Goal: Book appointment/travel/reservation

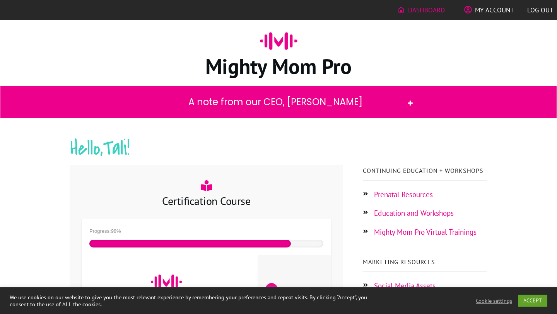
click at [232, 145] on h2 "Hello, Tali !" at bounding box center [278, 153] width 417 height 39
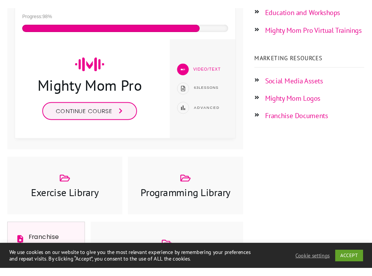
scroll to position [219, 0]
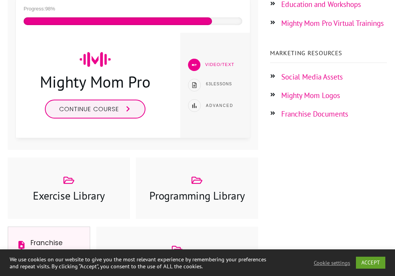
click at [293, 115] on link "Franchise Documents" at bounding box center [314, 113] width 67 height 9
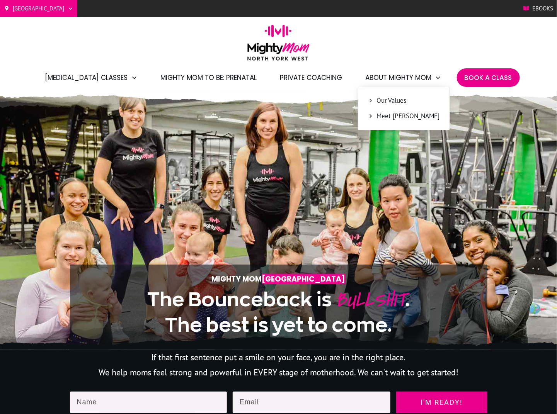
click at [389, 115] on span "Meet [PERSON_NAME]" at bounding box center [408, 116] width 63 height 10
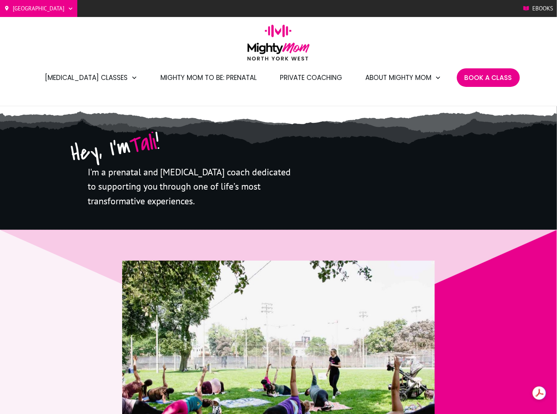
click at [312, 75] on span "Private Coaching" at bounding box center [311, 77] width 62 height 13
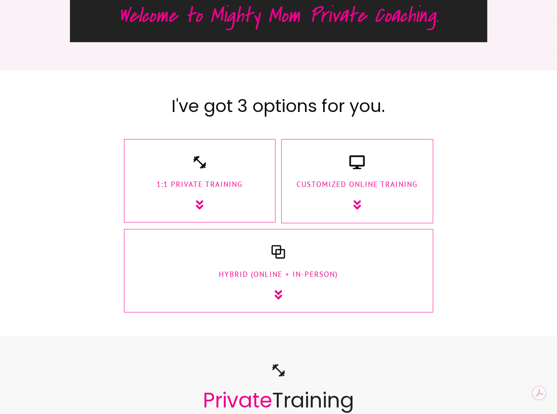
scroll to position [840, 0]
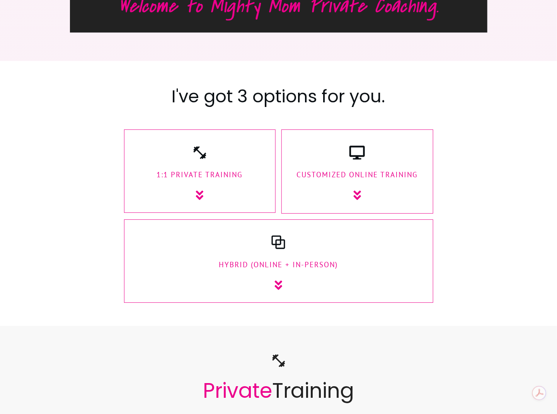
click at [202, 167] on div "1:1 Private Training" at bounding box center [200, 173] width 136 height 56
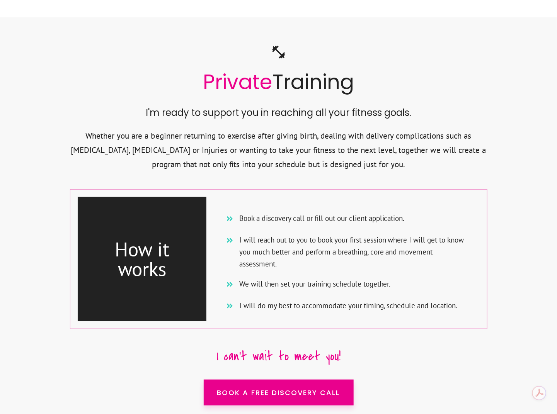
scroll to position [1166, 0]
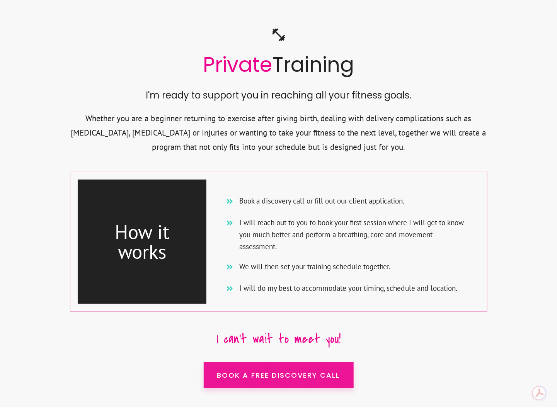
click at [268, 375] on span "Book a FREE Discovery Call" at bounding box center [278, 375] width 123 height 10
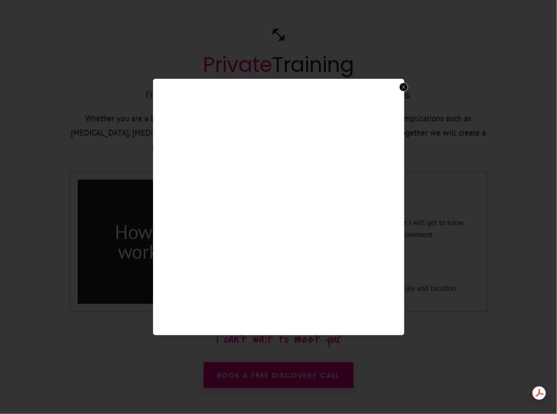
click at [403, 86] on icon at bounding box center [404, 87] width 4 height 4
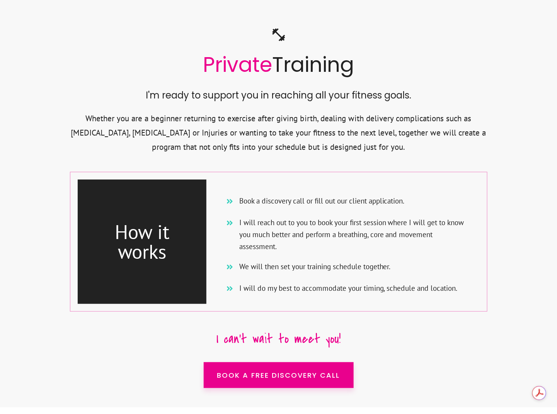
click at [444, 324] on div "Private Training I'm ready to support you in reaching all your fitness goals. W…" at bounding box center [279, 207] width 418 height 361
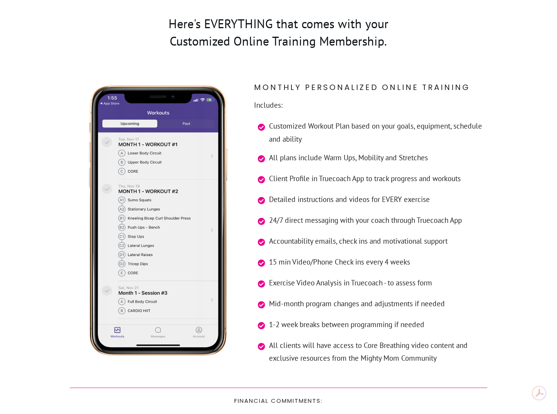
scroll to position [2277, 0]
click at [343, 259] on span "15 min Video/Phone Check ins every 4 weeks" at bounding box center [339, 262] width 141 height 13
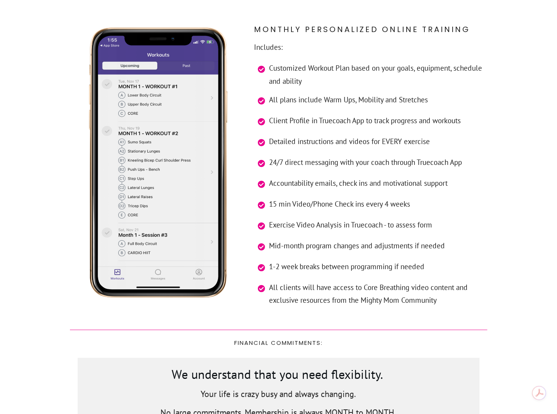
scroll to position [2335, 0]
click at [324, 249] on span "Mid-month program changes and adjustments if needed" at bounding box center [357, 245] width 176 height 13
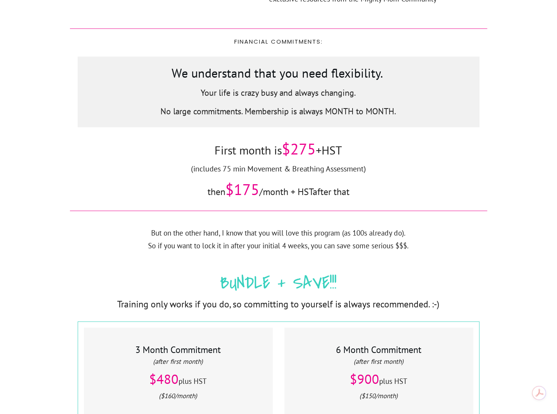
scroll to position [2634, 0]
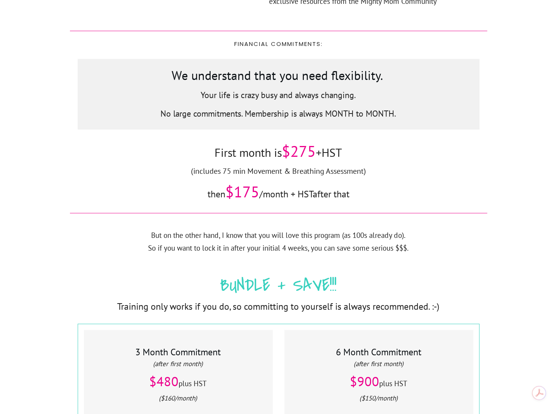
click at [293, 148] on span "$275" at bounding box center [299, 152] width 34 height 20
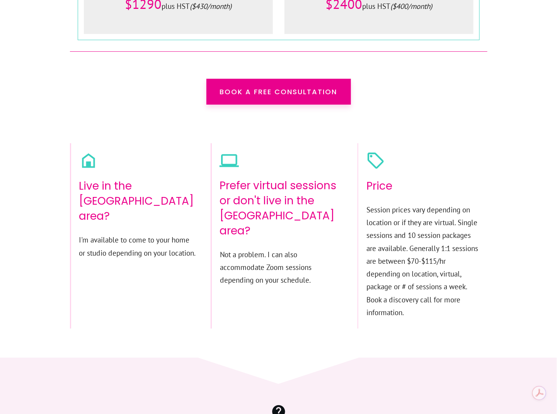
scroll to position [4504, 0]
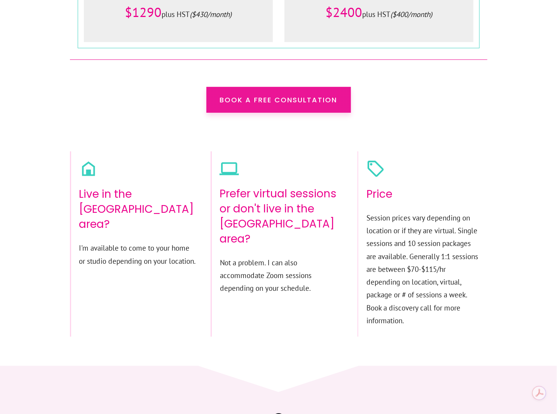
click at [261, 95] on span "Book a FREE consultation" at bounding box center [279, 100] width 118 height 10
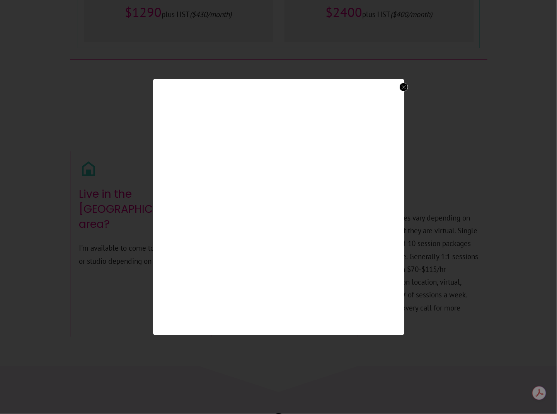
click at [402, 87] on icon at bounding box center [404, 87] width 4 height 4
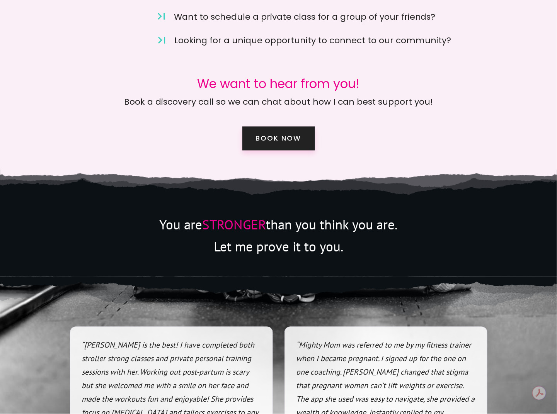
scroll to position [4996, 0]
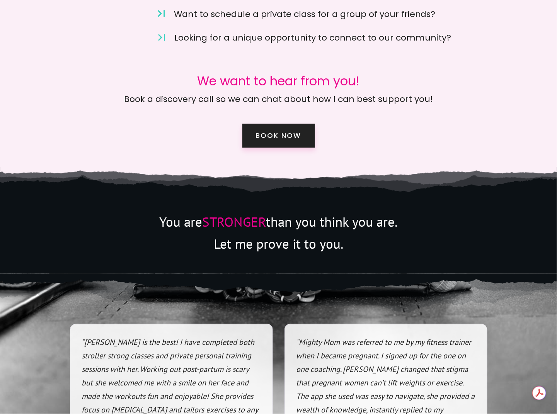
click at [295, 132] on span "book now" at bounding box center [279, 136] width 46 height 9
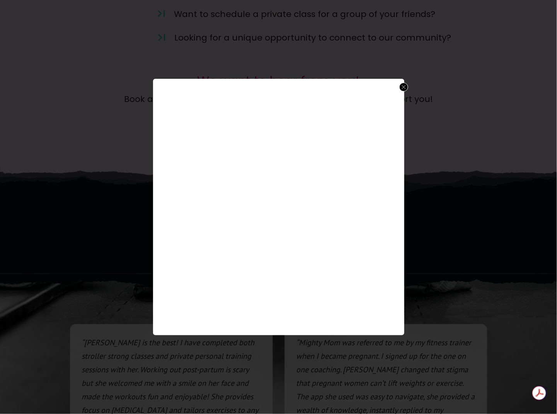
click at [404, 85] on icon at bounding box center [404, 87] width 4 height 4
